Goal: Information Seeking & Learning: Learn about a topic

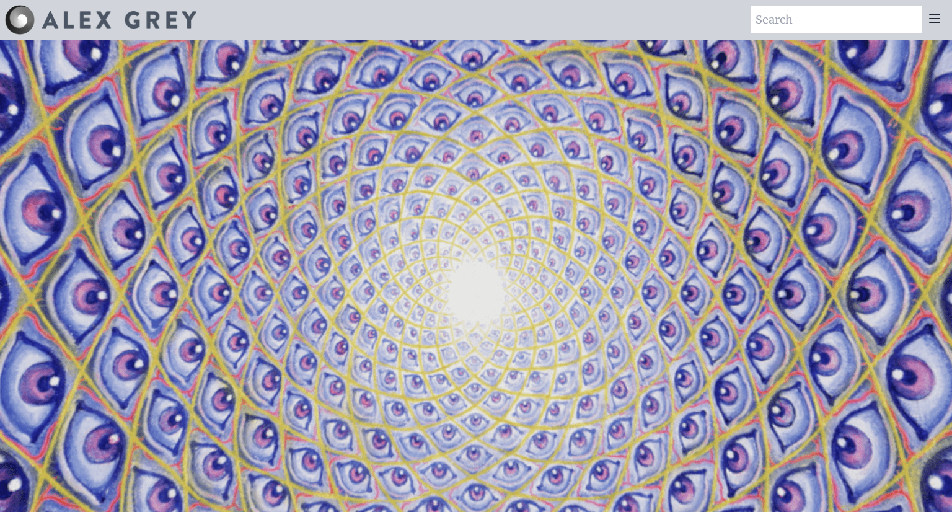
click at [484, 24] on div at bounding box center [934, 19] width 25 height 27
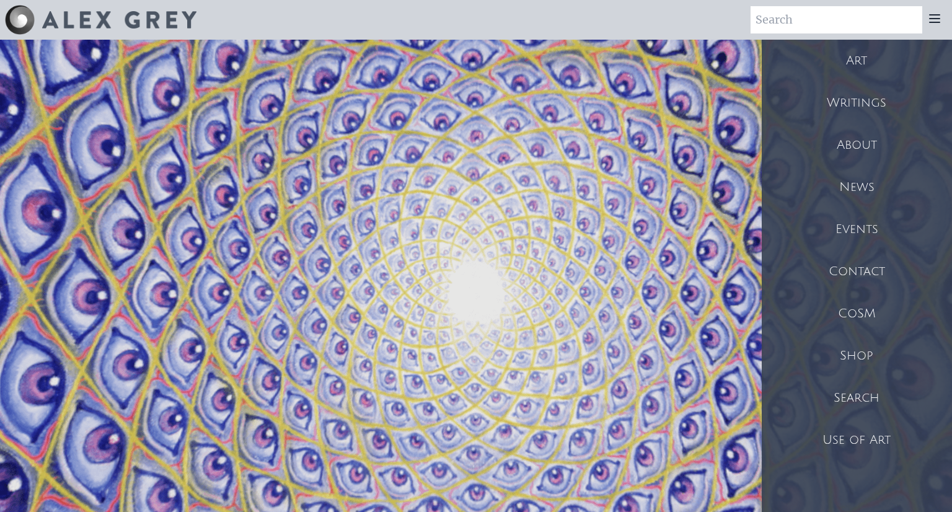
click at [484, 144] on div "About" at bounding box center [857, 145] width 190 height 42
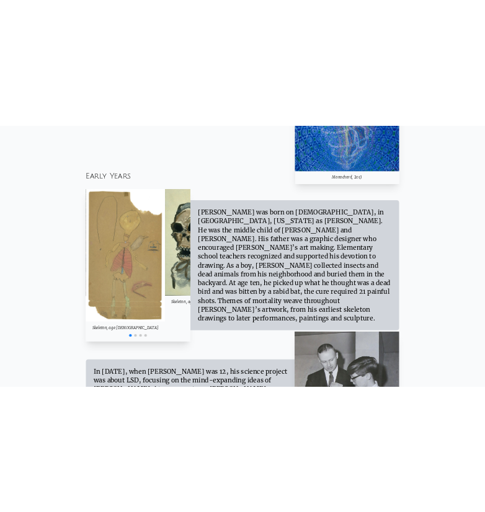
scroll to position [936, 0]
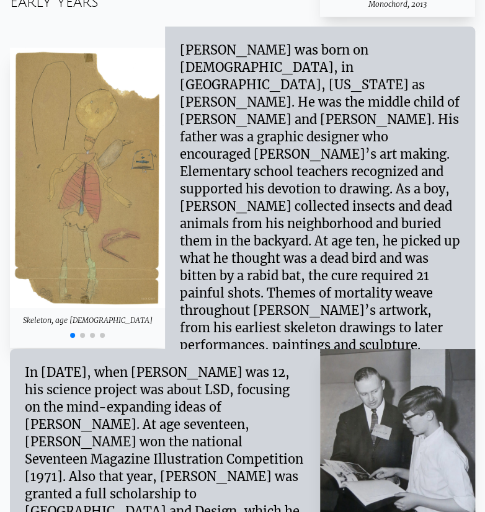
click at [325, 202] on div "Alex Grey was born on November 29, 1953, in Columbus, Ohio as Alex Velzy. He wa…" at bounding box center [320, 198] width 280 height 312
click at [330, 196] on div "Alex Grey was born on November 29, 1953, in Columbus, Ohio as Alex Velzy. He wa…" at bounding box center [320, 198] width 280 height 312
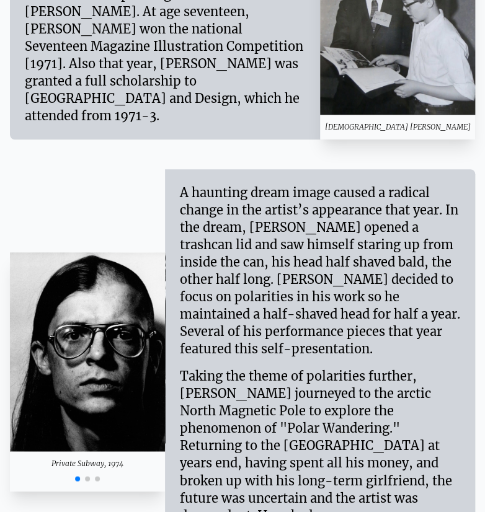
scroll to position [1351, 0]
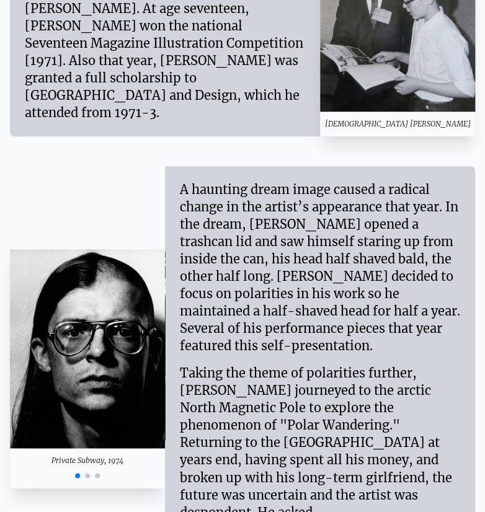
click at [304, 212] on div "A haunting dream image caused a radical change in the artist’s appearance that …" at bounding box center [320, 267] width 280 height 173
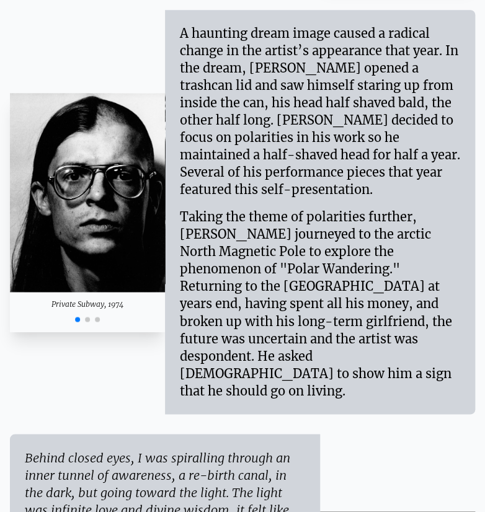
scroll to position [1506, 0]
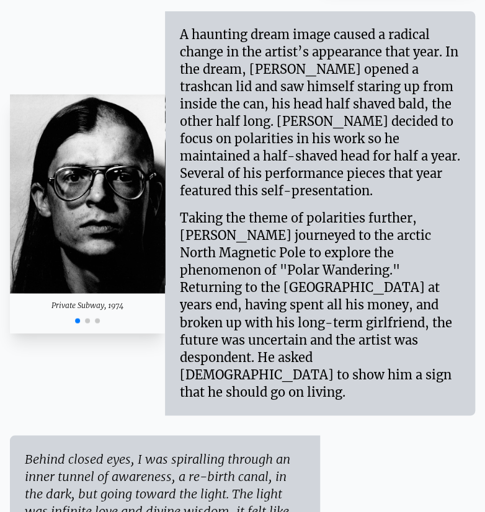
click at [85, 318] on span "Go to slide 2" at bounding box center [87, 320] width 5 height 5
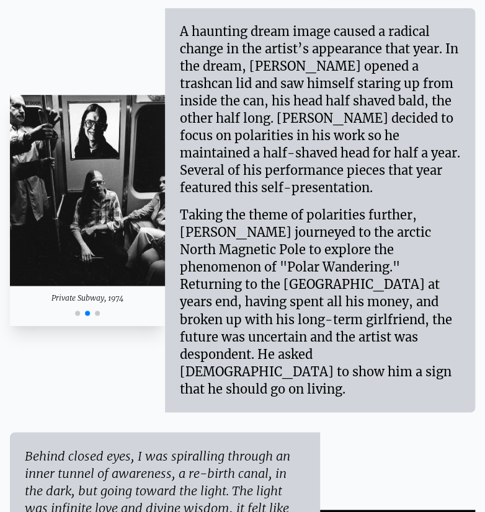
scroll to position [1510, 0]
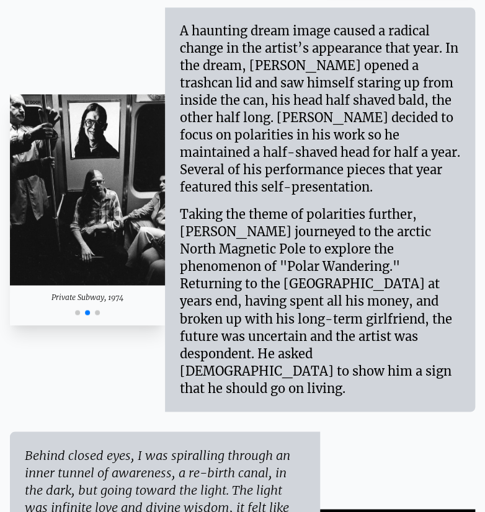
click at [96, 255] on div "Private Subway, 1974" at bounding box center [87, 209] width 155 height 230
click at [96, 310] on span "Go to slide 3" at bounding box center [97, 312] width 5 height 5
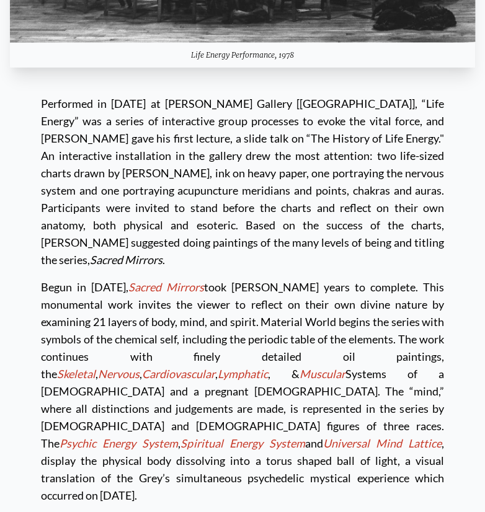
scroll to position [3024, 0]
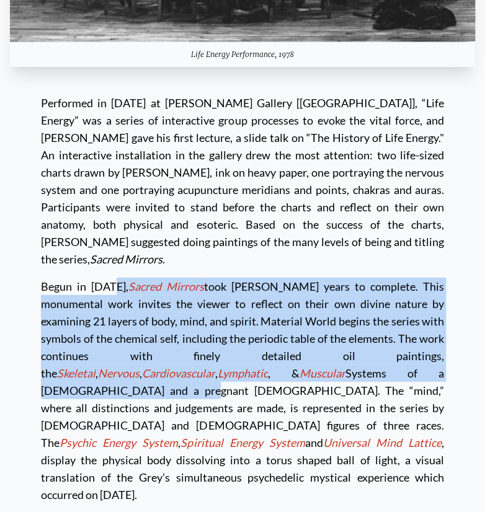
drag, startPoint x: 25, startPoint y: 125, endPoint x: 176, endPoint y: 211, distance: 173.8
click at [176, 211] on div "Performed in 1978 at Helen Schlein Gallery [Boston], “Life Energy” was a series…" at bounding box center [242, 301] width 465 height 434
click at [176, 267] on div "Begun in 1979, Sacred Mirrors took Alex ten years to complete. This monumental …" at bounding box center [242, 384] width 403 height 235
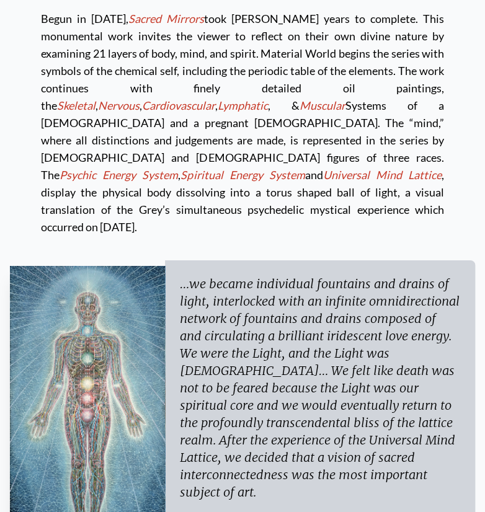
scroll to position [3294, 0]
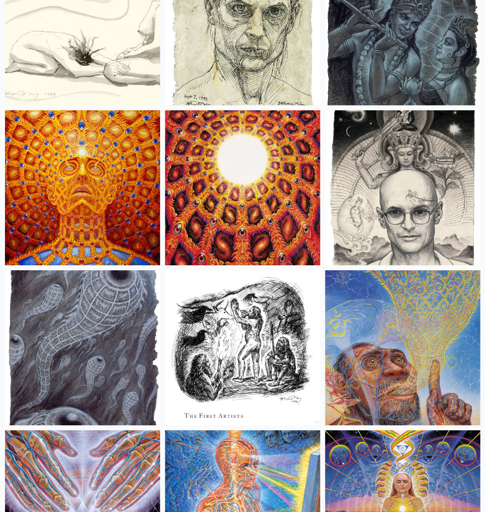
scroll to position [9452, 0]
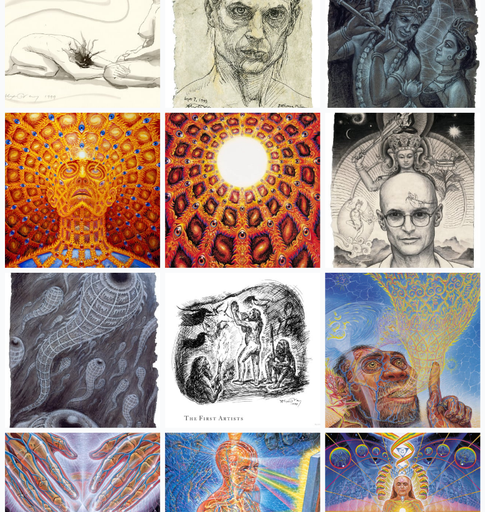
click at [224, 192] on img at bounding box center [242, 190] width 155 height 155
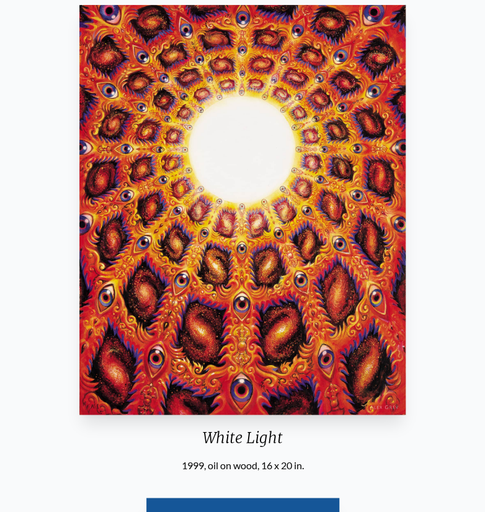
scroll to position [125, 0]
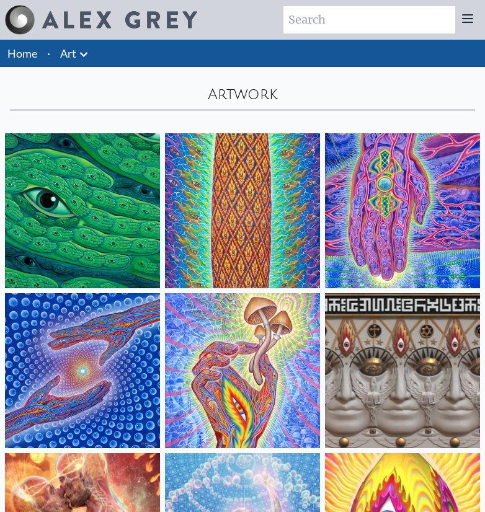
scroll to position [9452, 0]
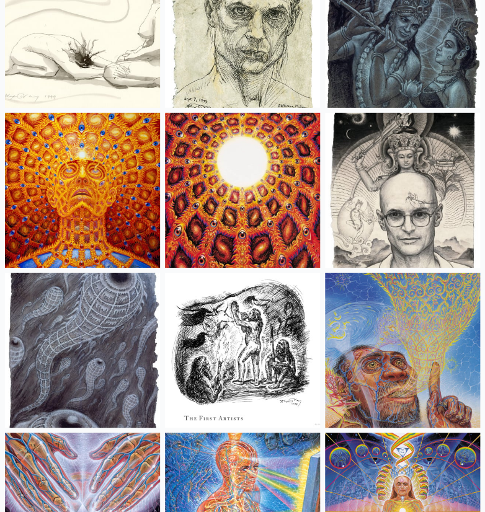
click at [249, 215] on img at bounding box center [242, 190] width 155 height 155
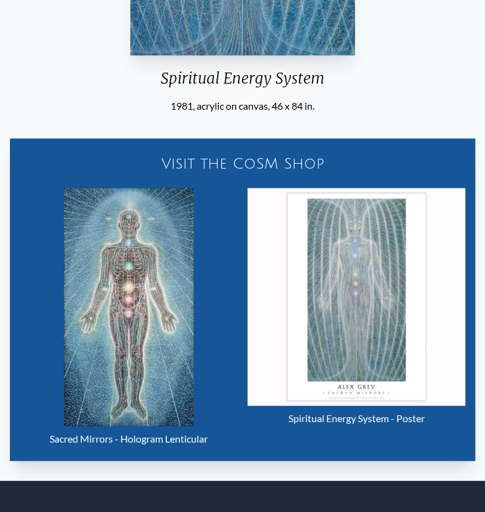
scroll to position [561, 0]
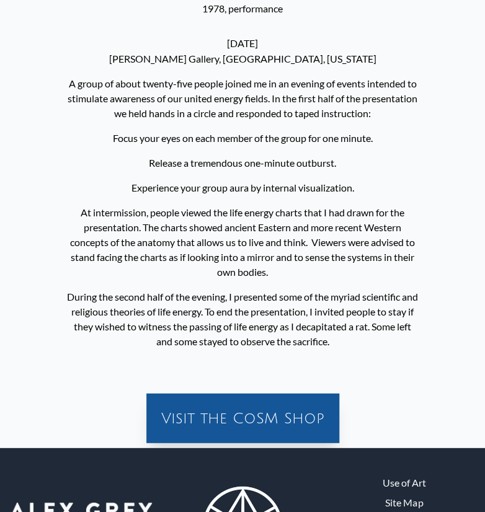
scroll to position [555, 0]
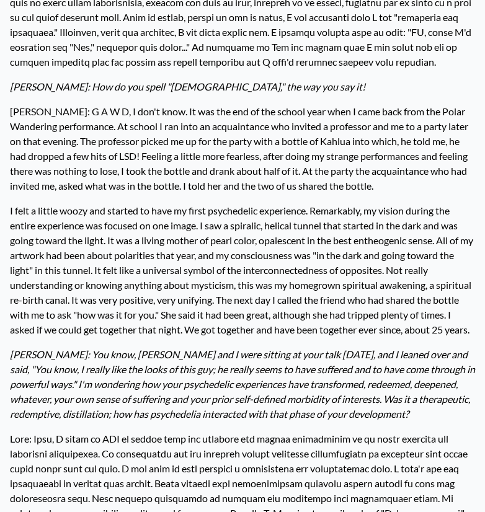
scroll to position [647, 0]
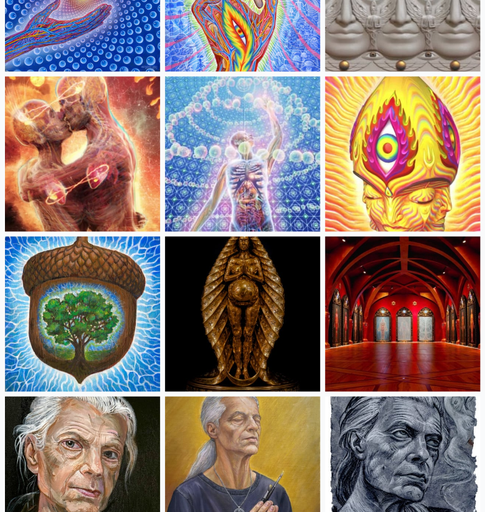
scroll to position [384, 0]
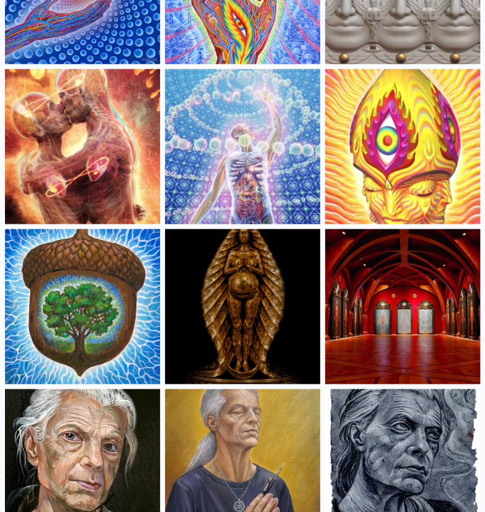
click at [408, 291] on img at bounding box center [402, 306] width 155 height 155
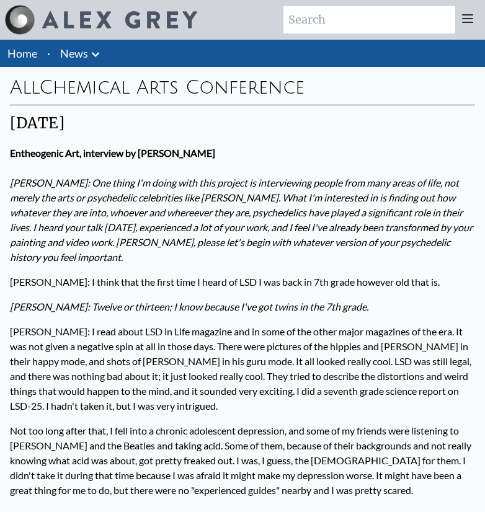
scroll to position [647, 0]
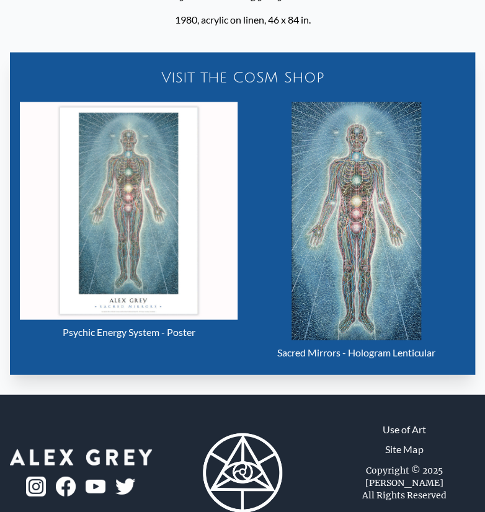
scroll to position [535, 0]
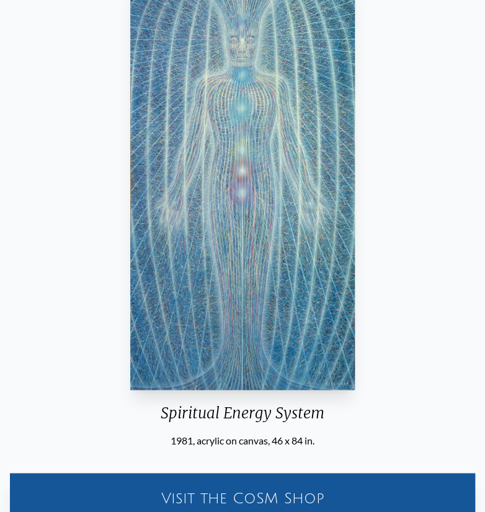
scroll to position [113, 0]
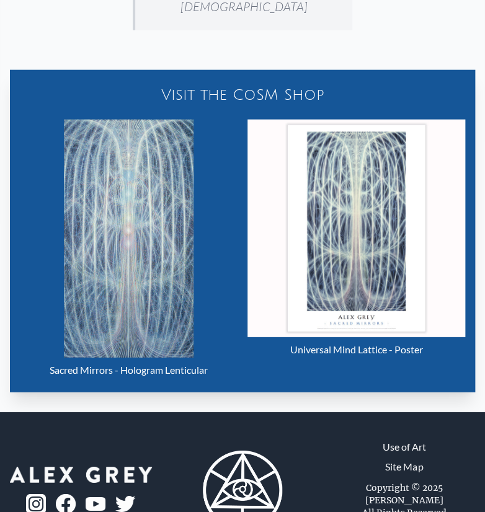
scroll to position [692, 0]
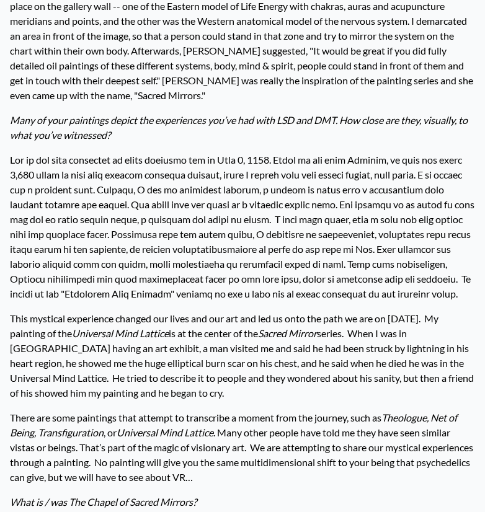
scroll to position [1042, 0]
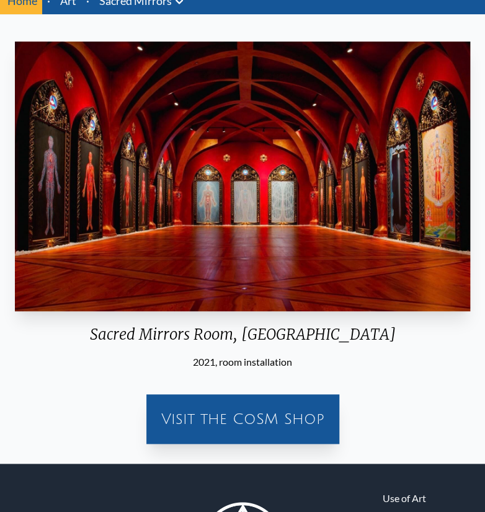
scroll to position [56, 0]
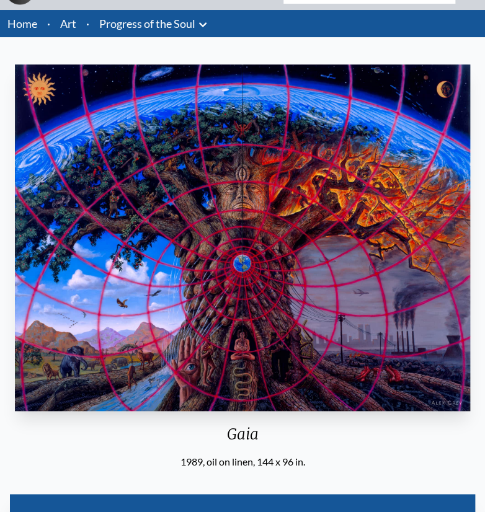
scroll to position [30, 0]
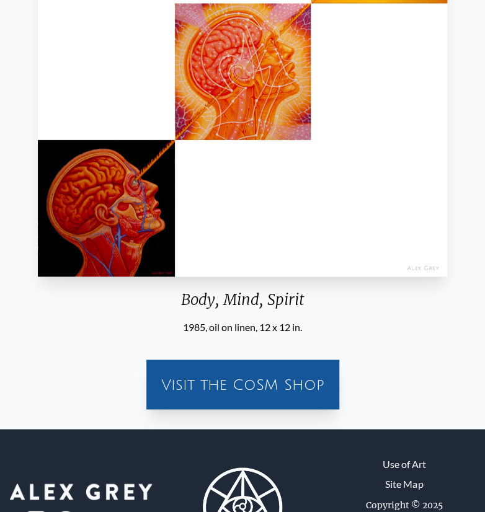
scroll to position [288, 0]
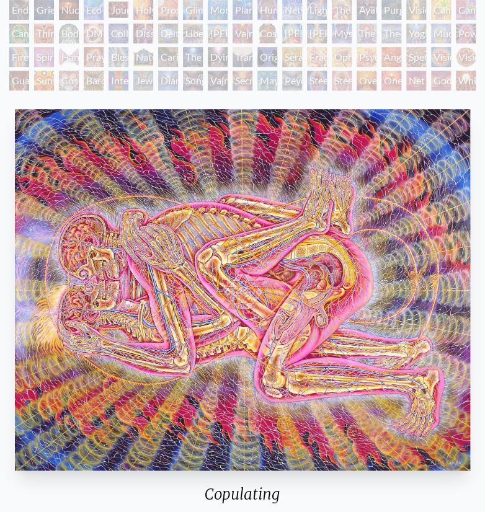
scroll to position [151, 0]
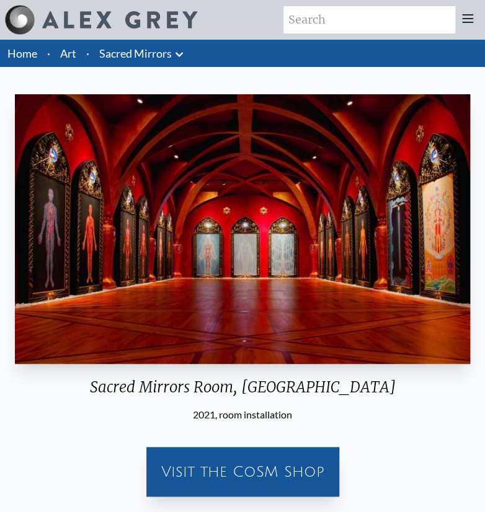
click at [158, 62] on li "Sacred Mirrors Anatomical Drawings" at bounding box center [142, 53] width 97 height 27
click at [160, 61] on link "Sacred Mirrors" at bounding box center [135, 53] width 72 height 17
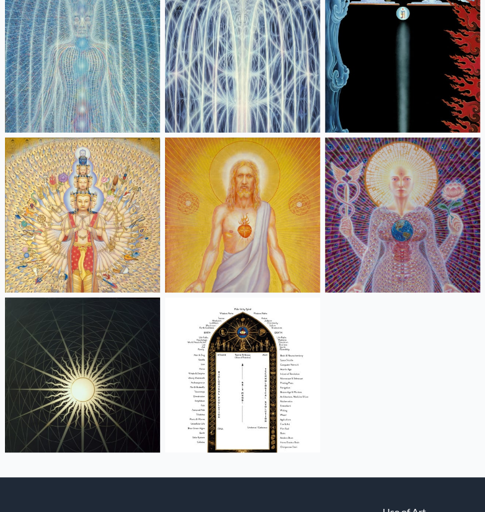
scroll to position [955, 0]
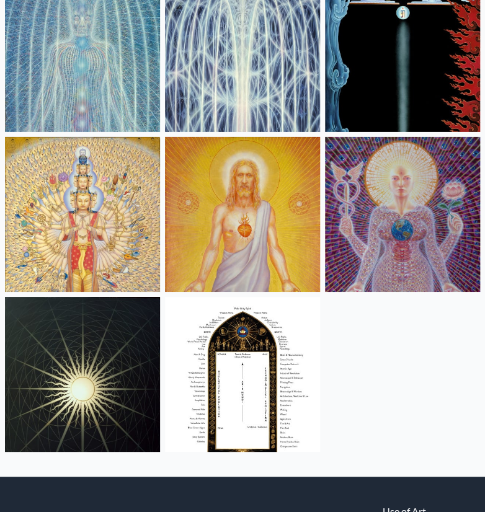
click at [292, 229] on img at bounding box center [242, 214] width 155 height 155
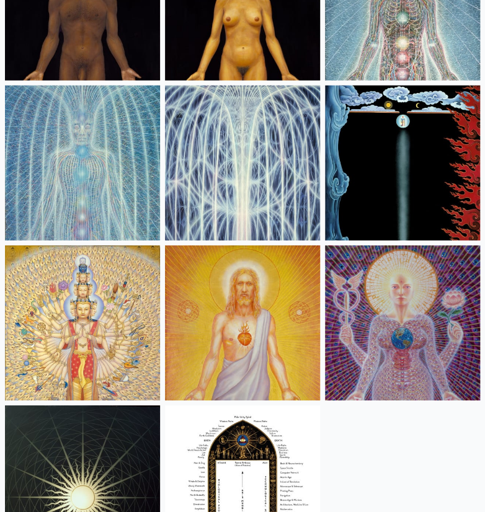
scroll to position [845, 0]
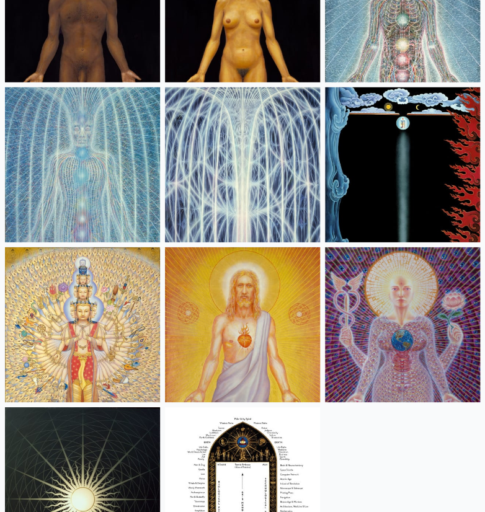
click at [373, 180] on img at bounding box center [402, 164] width 155 height 155
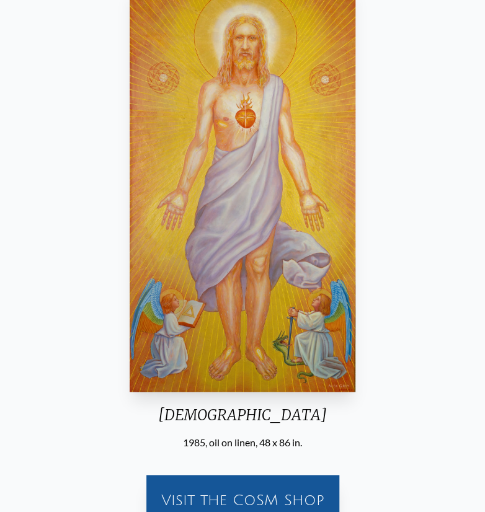
scroll to position [113, 0]
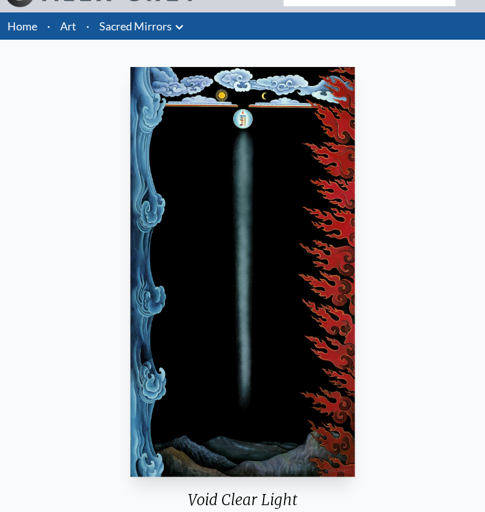
scroll to position [25, 0]
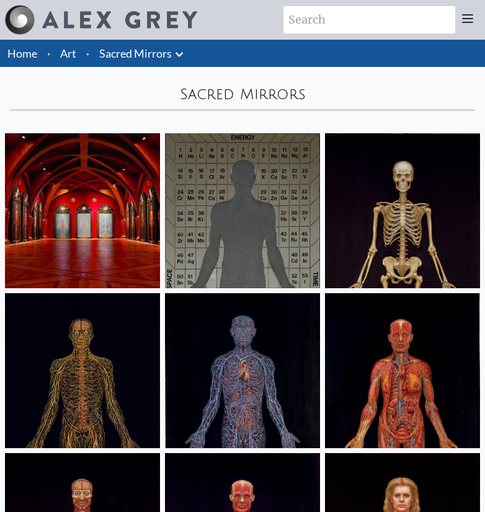
scroll to position [845, 0]
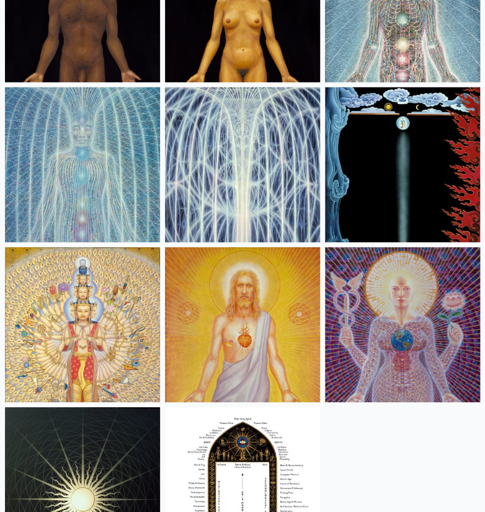
click at [88, 266] on img at bounding box center [82, 324] width 155 height 155
click at [280, 361] on img at bounding box center [242, 324] width 155 height 155
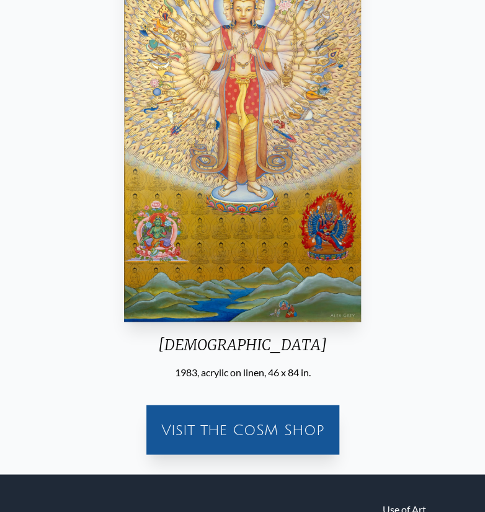
scroll to position [183, 0]
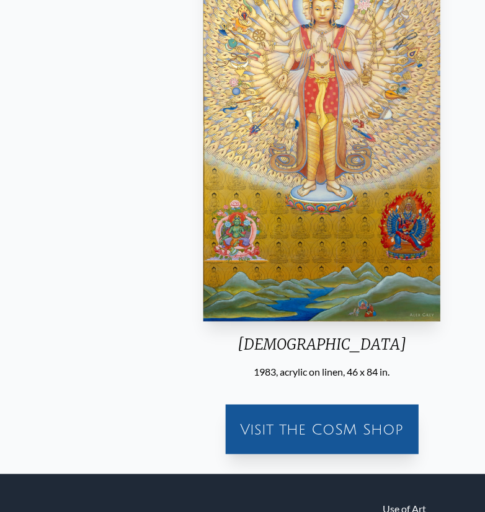
click at [269, 344] on div "[DEMOGRAPHIC_DATA]" at bounding box center [321, 350] width 247 height 30
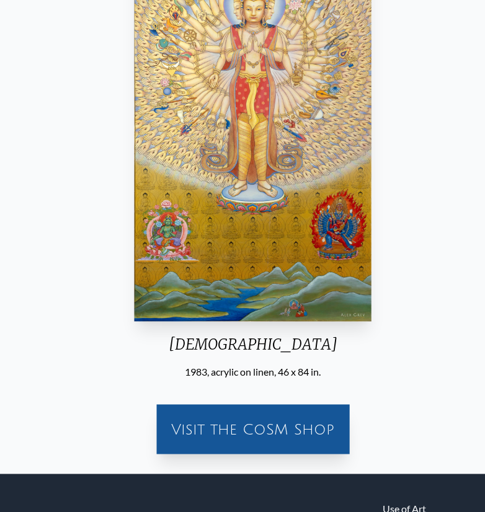
click at [204, 349] on div "[DEMOGRAPHIC_DATA]" at bounding box center [252, 350] width 247 height 30
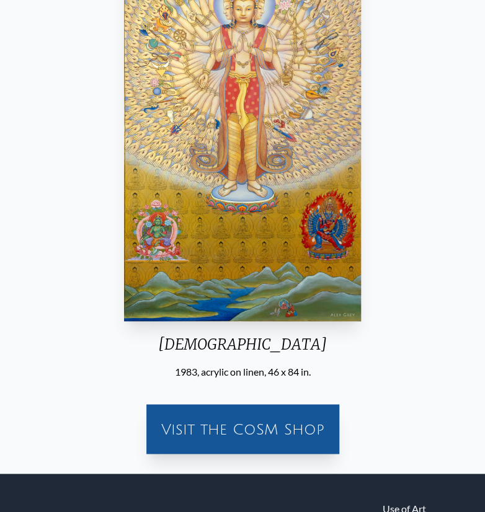
click at [204, 348] on div "[DEMOGRAPHIC_DATA]" at bounding box center [242, 350] width 247 height 30
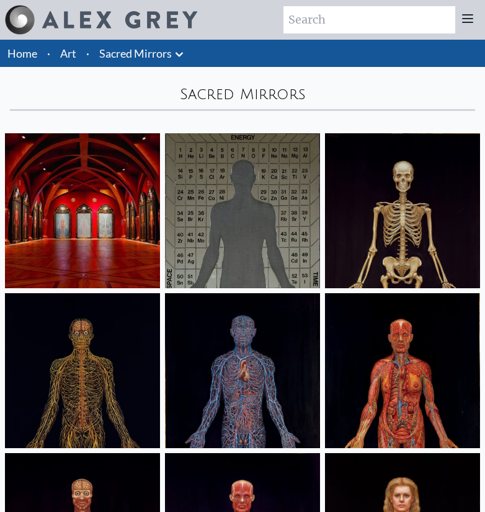
scroll to position [845, 0]
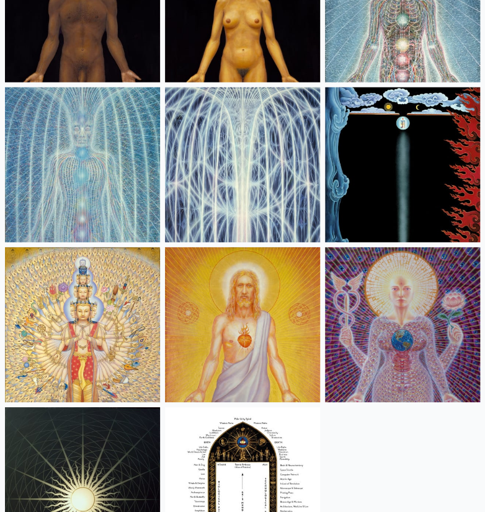
click at [350, 335] on img at bounding box center [402, 324] width 155 height 155
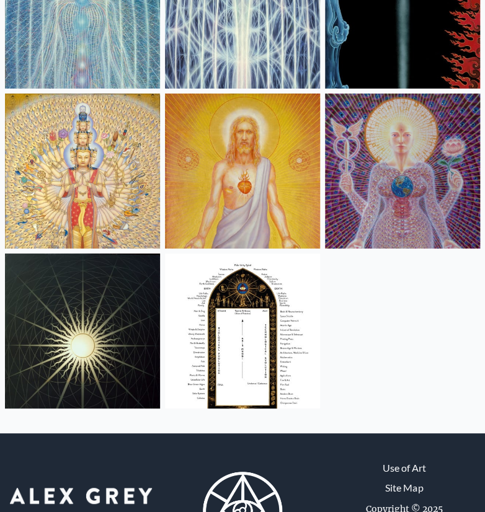
scroll to position [1056, 0]
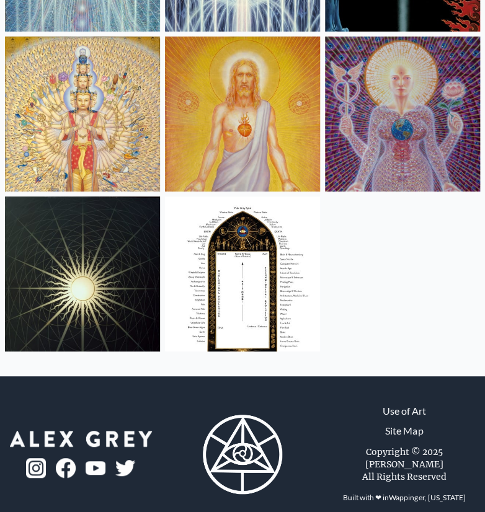
click at [113, 237] on img at bounding box center [82, 273] width 155 height 155
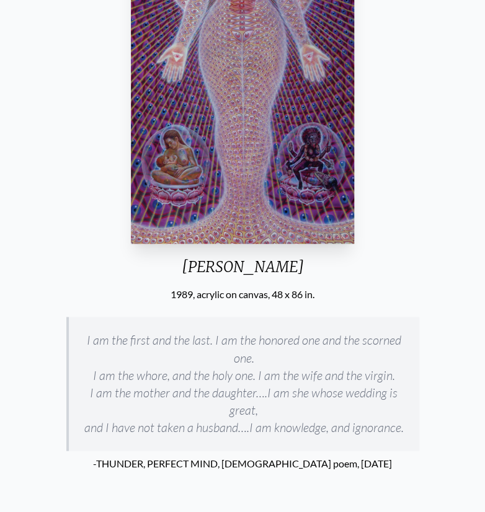
scroll to position [263, 0]
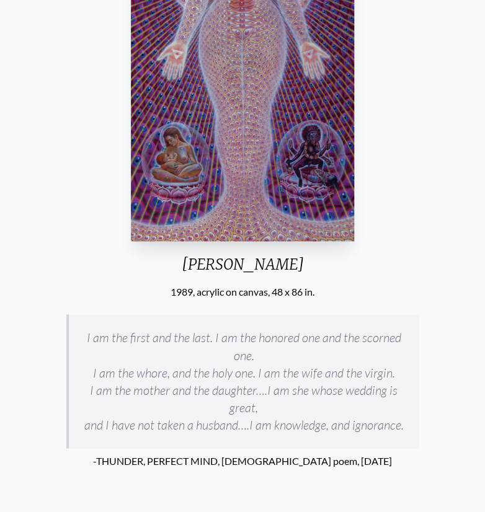
click at [227, 177] on img "21 / 23" at bounding box center [242, 36] width 223 height 410
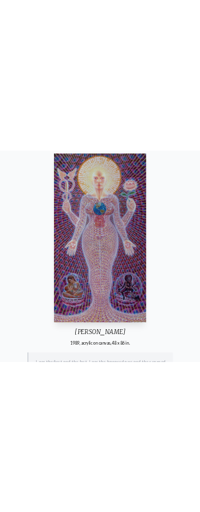
scroll to position [87, 0]
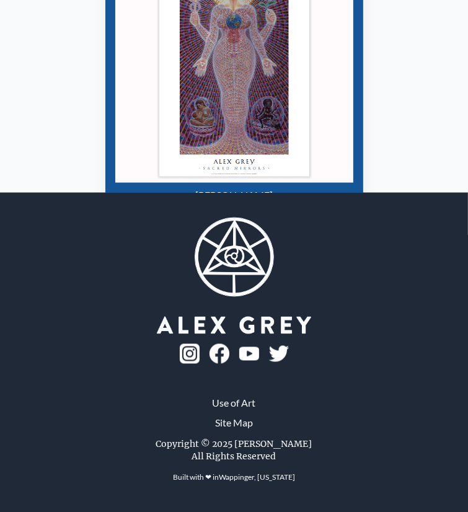
scroll to position [868, 0]
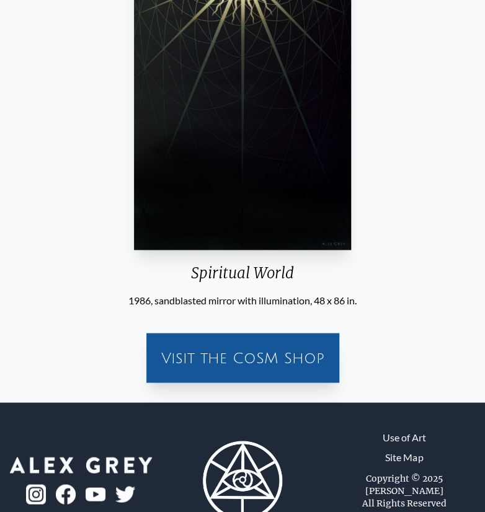
scroll to position [257, 0]
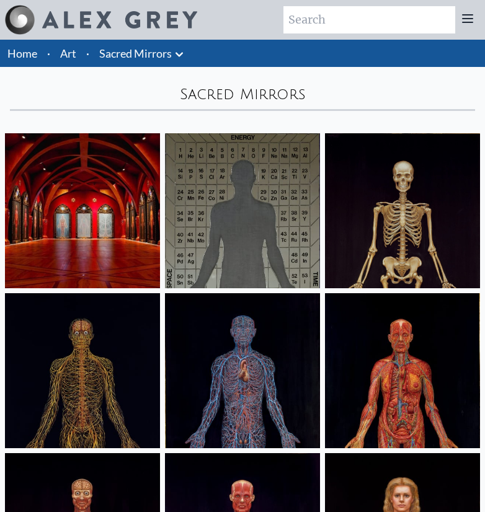
scroll to position [1056, 0]
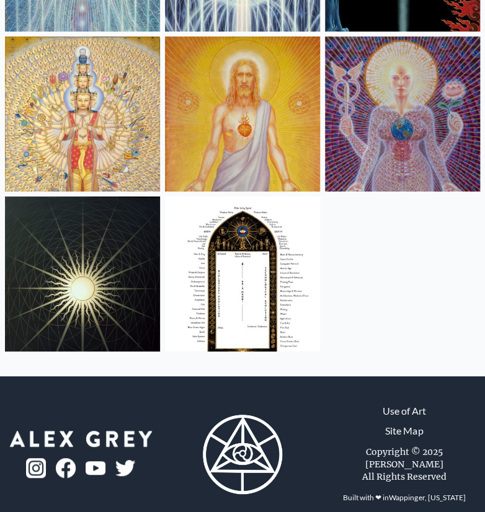
click at [280, 315] on img at bounding box center [242, 273] width 155 height 155
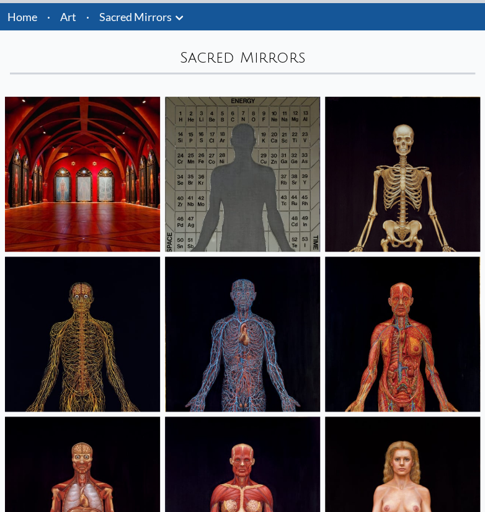
scroll to position [0, 0]
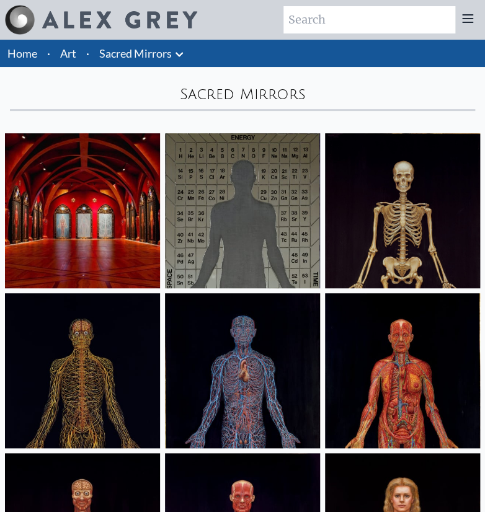
click at [213, 235] on img at bounding box center [242, 210] width 155 height 155
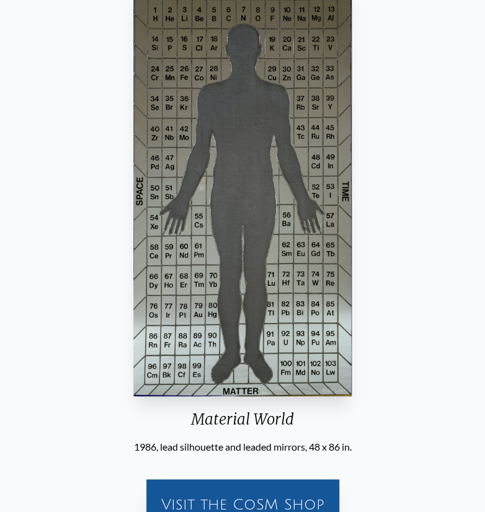
scroll to position [112, 0]
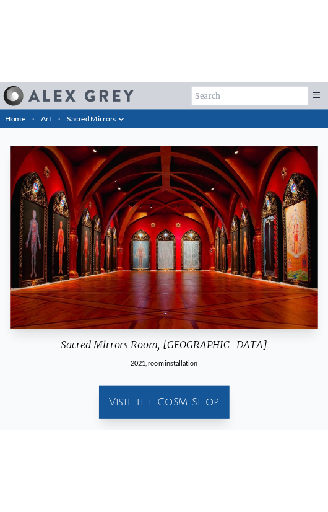
scroll to position [56, 0]
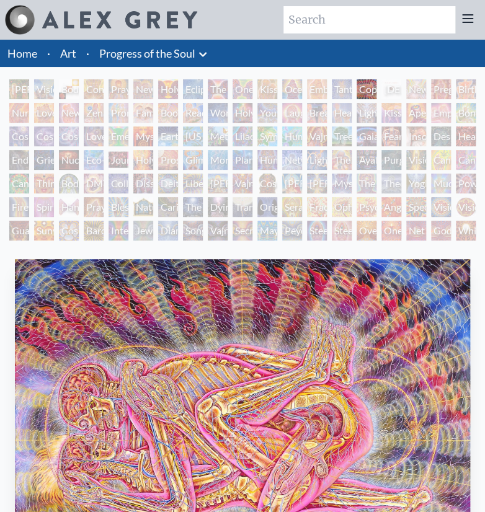
click at [170, 52] on link "Progress of the Soul" at bounding box center [147, 53] width 96 height 17
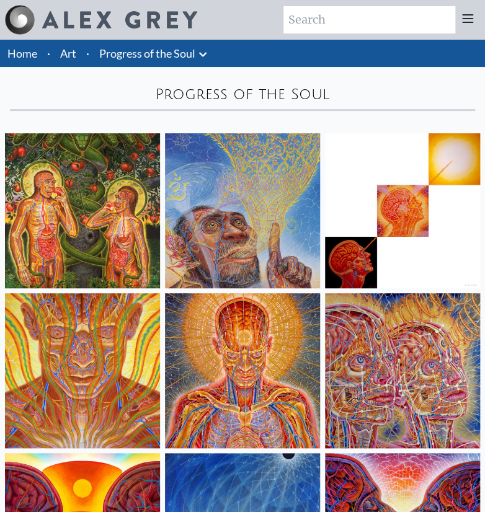
click at [170, 53] on link "Progress of the Soul" at bounding box center [147, 53] width 96 height 17
click at [68, 52] on link "Art" at bounding box center [68, 53] width 16 height 17
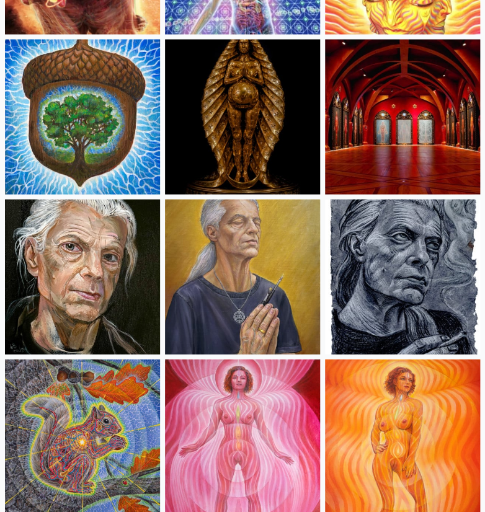
scroll to position [575, 0]
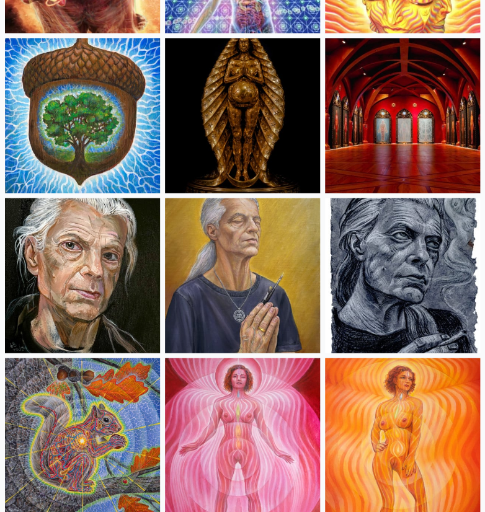
click at [435, 121] on img at bounding box center [402, 115] width 155 height 155
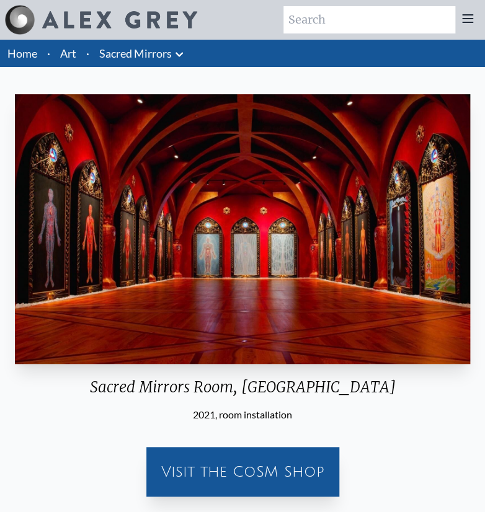
click at [134, 59] on link "Sacred Mirrors" at bounding box center [135, 53] width 72 height 17
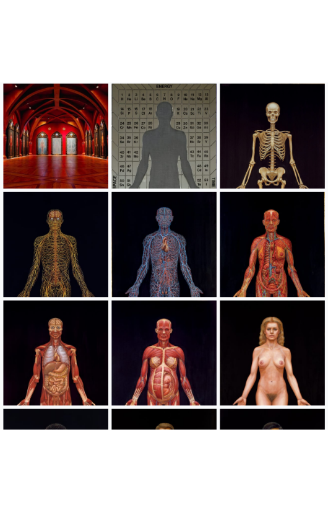
scroll to position [131, 0]
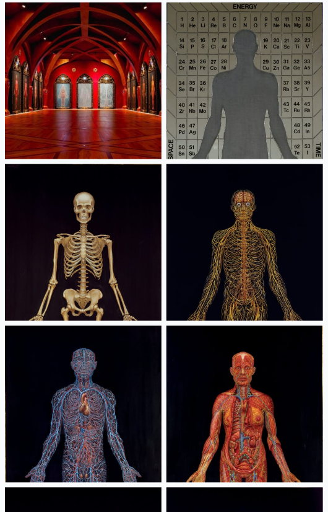
click at [193, 273] on img at bounding box center [245, 242] width 157 height 157
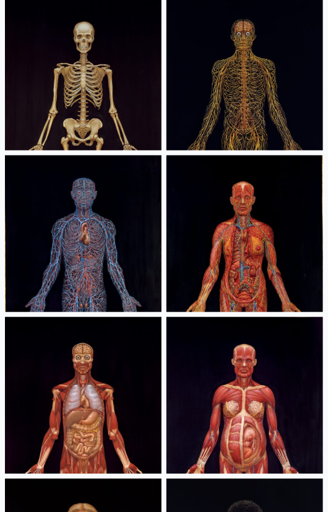
scroll to position [303, 0]
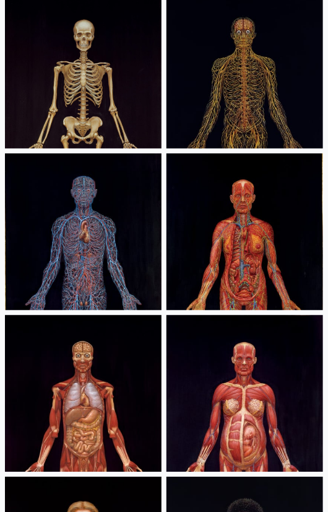
click at [139, 254] on img at bounding box center [83, 232] width 157 height 157
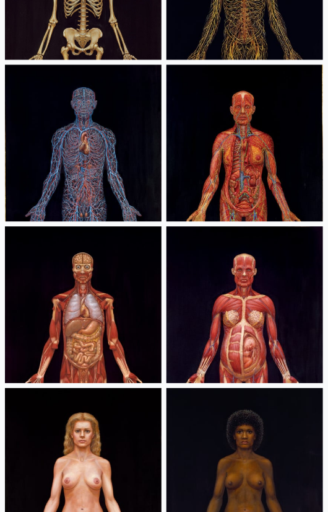
scroll to position [419, 0]
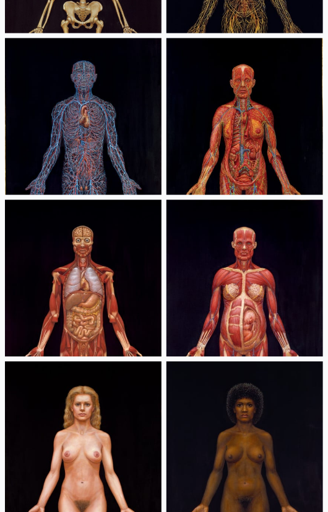
click at [120, 323] on img at bounding box center [83, 278] width 157 height 157
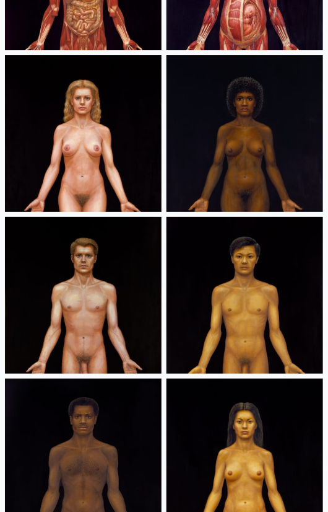
scroll to position [729, 0]
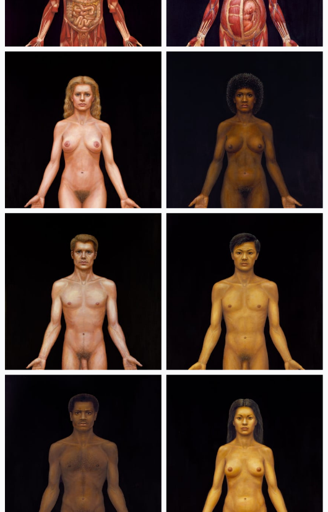
click at [227, 195] on img at bounding box center [245, 129] width 157 height 157
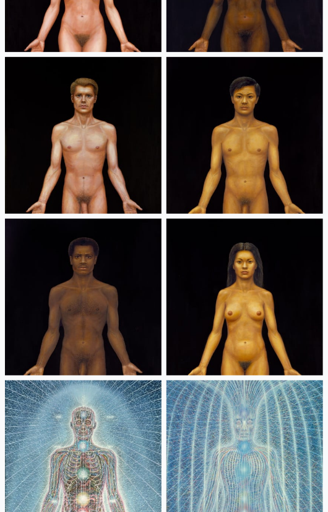
scroll to position [887, 0]
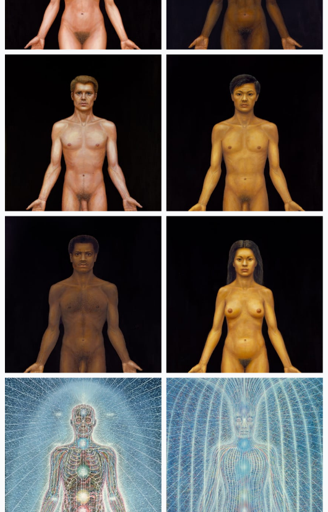
click at [109, 166] on img at bounding box center [83, 133] width 157 height 157
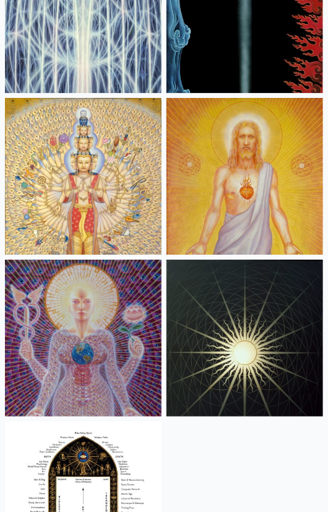
scroll to position [1494, 0]
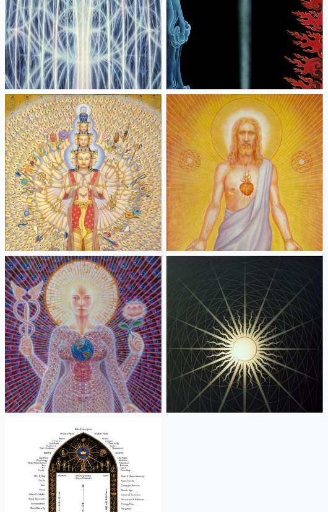
click at [74, 204] on img at bounding box center [83, 172] width 157 height 157
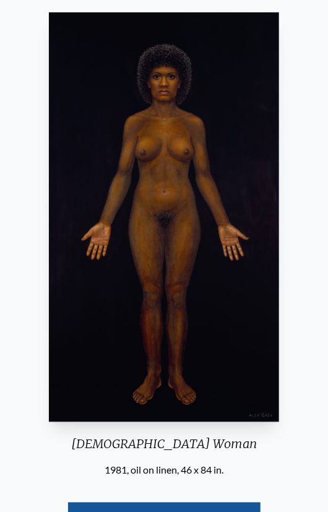
scroll to position [73, 0]
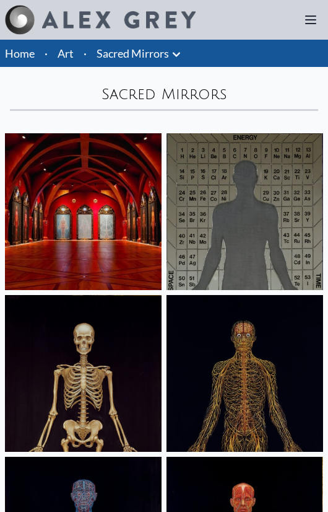
scroll to position [1494, 0]
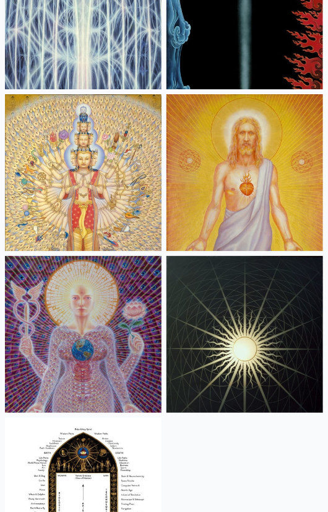
click at [259, 175] on img at bounding box center [245, 172] width 157 height 157
click at [113, 348] on img at bounding box center [83, 334] width 157 height 157
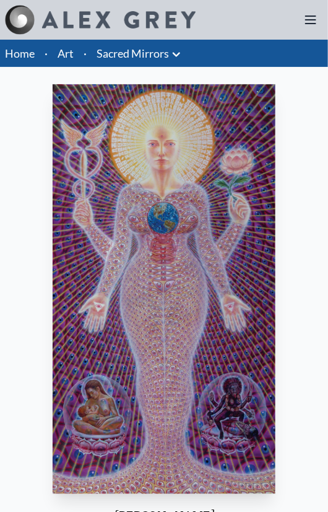
click at [138, 403] on img "21 / 23" at bounding box center [164, 289] width 223 height 410
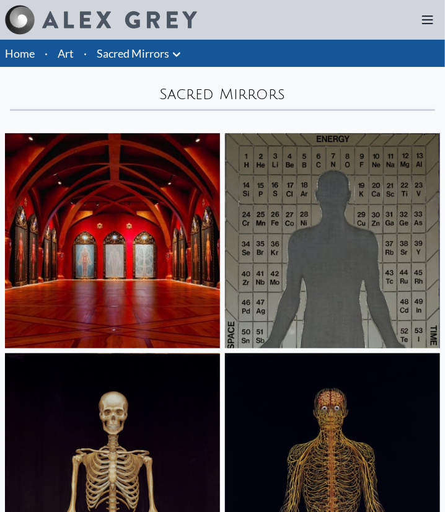
click at [303, 280] on img at bounding box center [332, 240] width 215 height 215
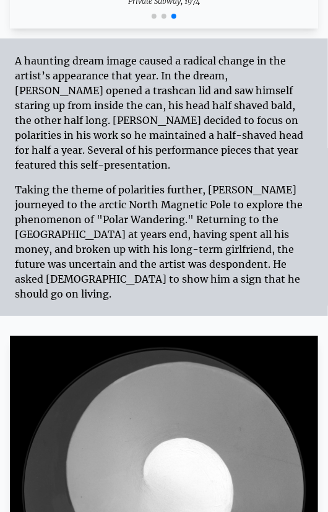
scroll to position [3154, 0]
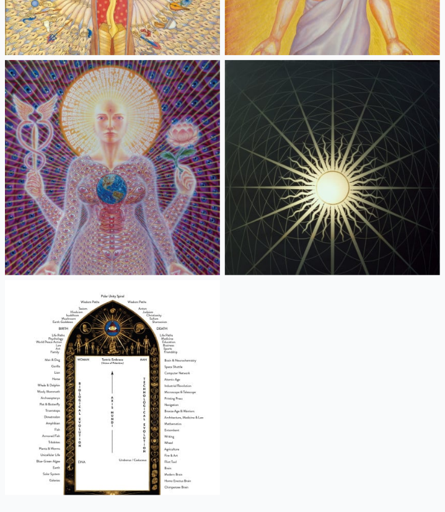
scroll to position [2312, 0]
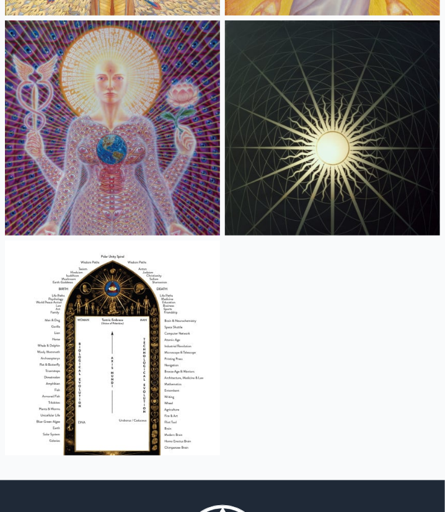
click at [315, 212] on img at bounding box center [332, 127] width 215 height 215
click at [125, 307] on img at bounding box center [112, 347] width 215 height 215
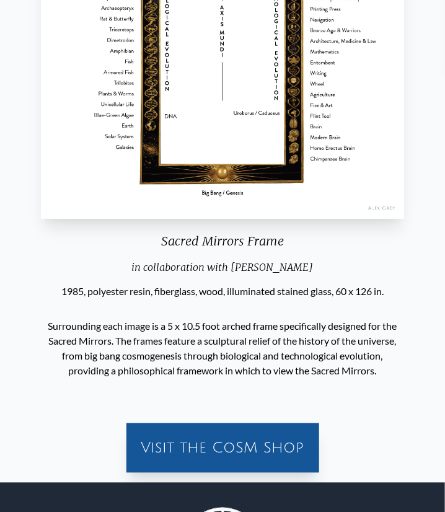
scroll to position [276, 0]
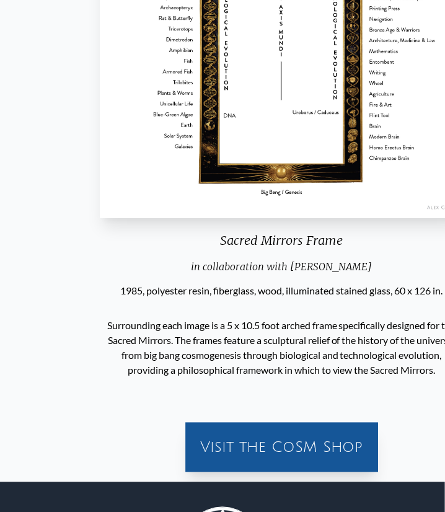
click at [102, 383] on div "Surrounding each image is a 5 x 10.5 foot arched frame specifically designed fo…" at bounding box center [281, 348] width 362 height 99
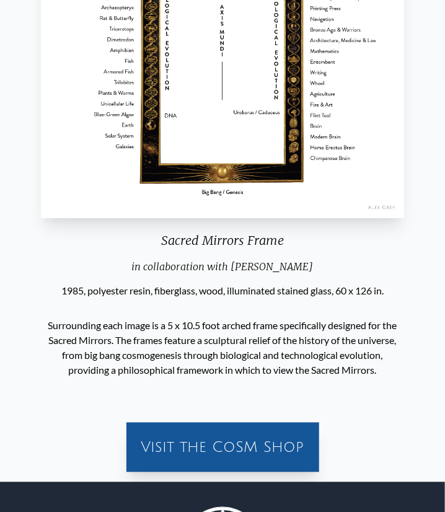
click at [46, 325] on p "Surrounding each image is a 5 x 10.5 foot arched frame specifically designed fo…" at bounding box center [222, 348] width 353 height 69
